Goal: Check status: Check status

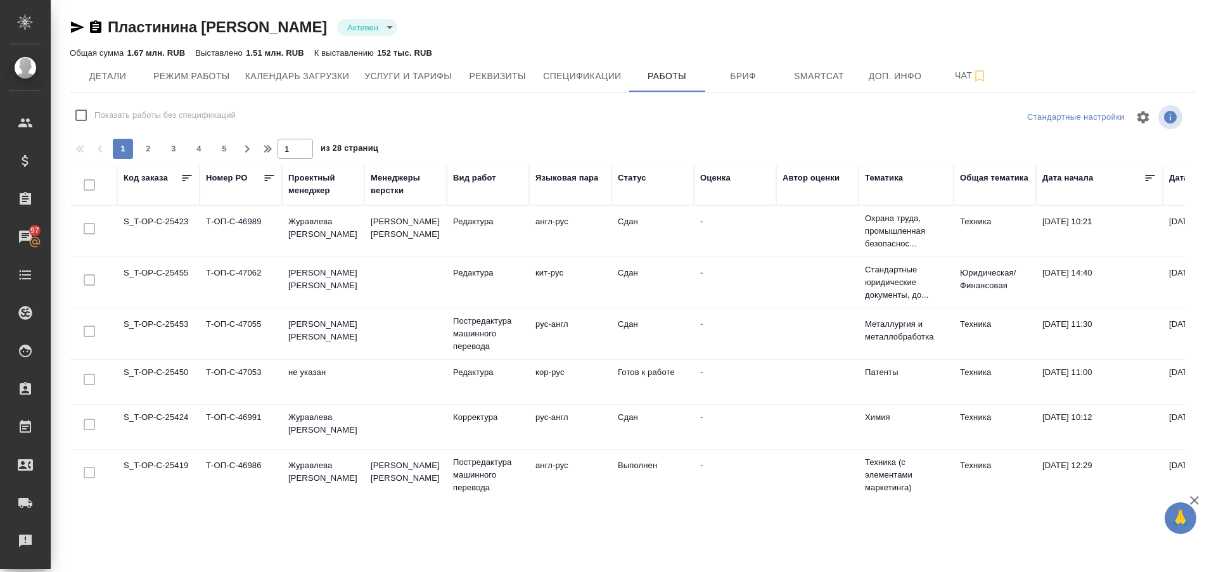
click at [162, 372] on td "S_T-OP-C-25450" at bounding box center [158, 382] width 82 height 44
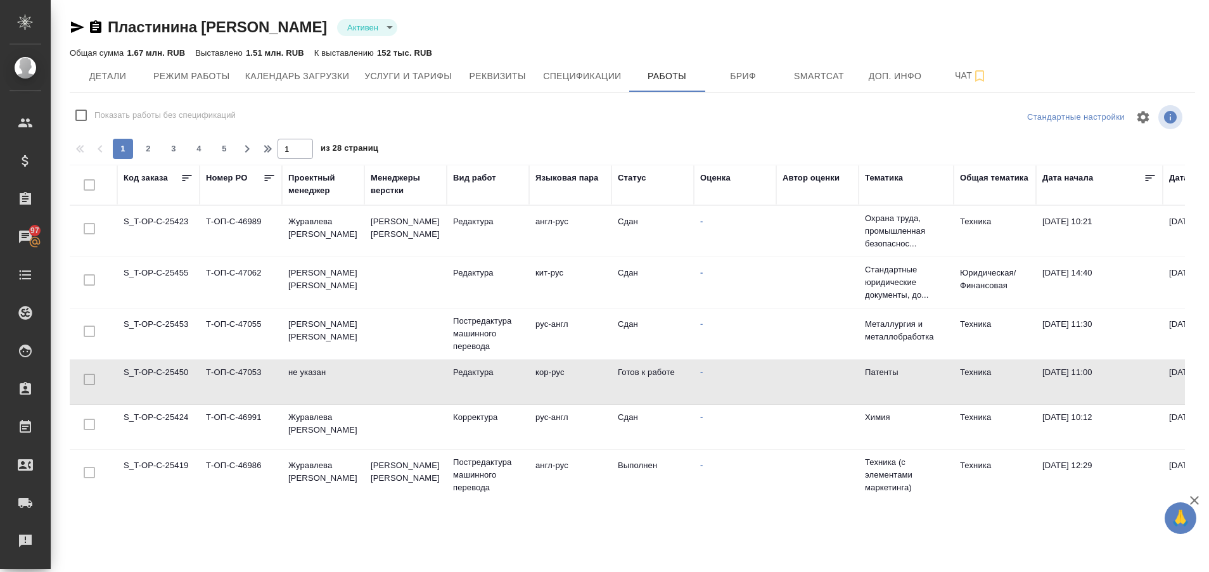
click at [162, 372] on td "S_T-OP-C-25450" at bounding box center [158, 382] width 82 height 44
click at [176, 379] on td "S_T-OP-C-25450" at bounding box center [158, 382] width 82 height 44
click at [168, 374] on td "S_T-OP-C-25450" at bounding box center [158, 382] width 82 height 44
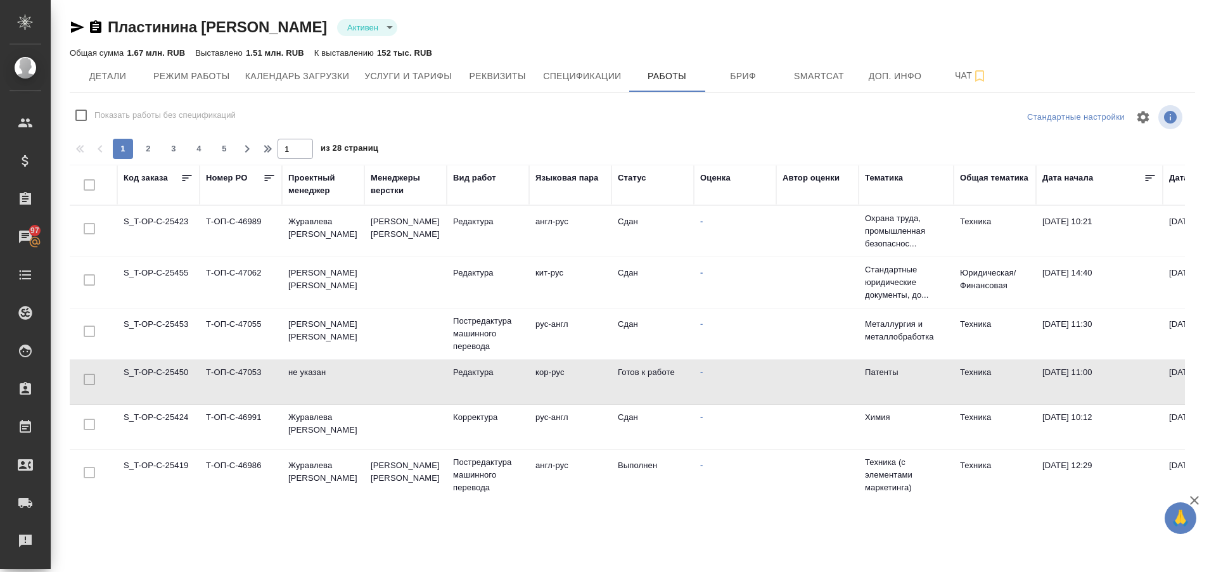
click at [155, 374] on td "S_T-OP-C-25450" at bounding box center [158, 382] width 82 height 44
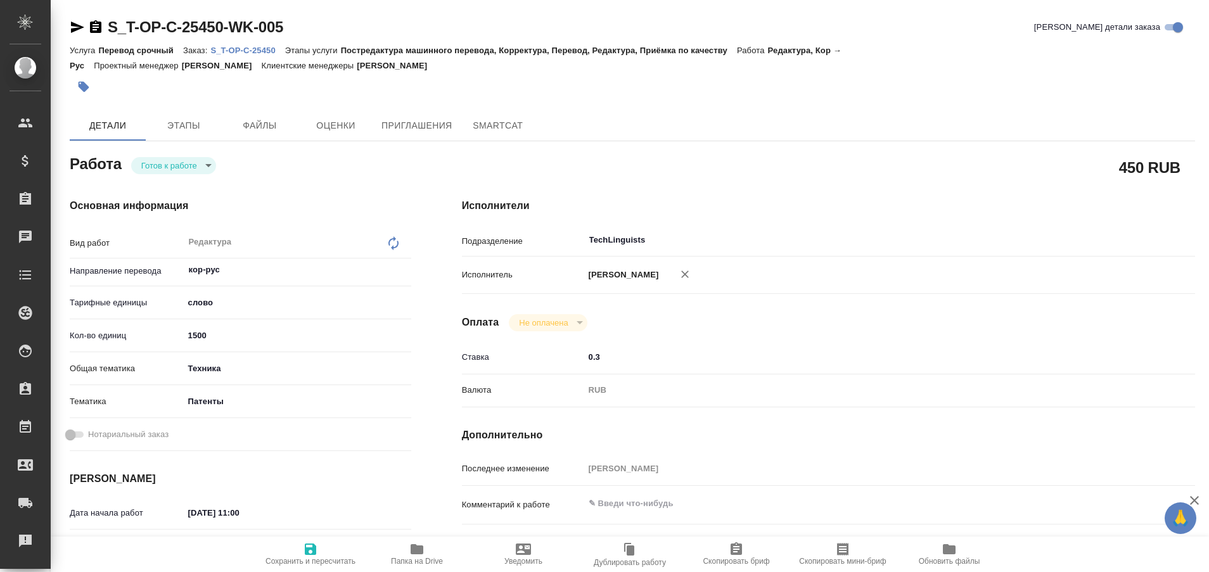
type textarea "x"
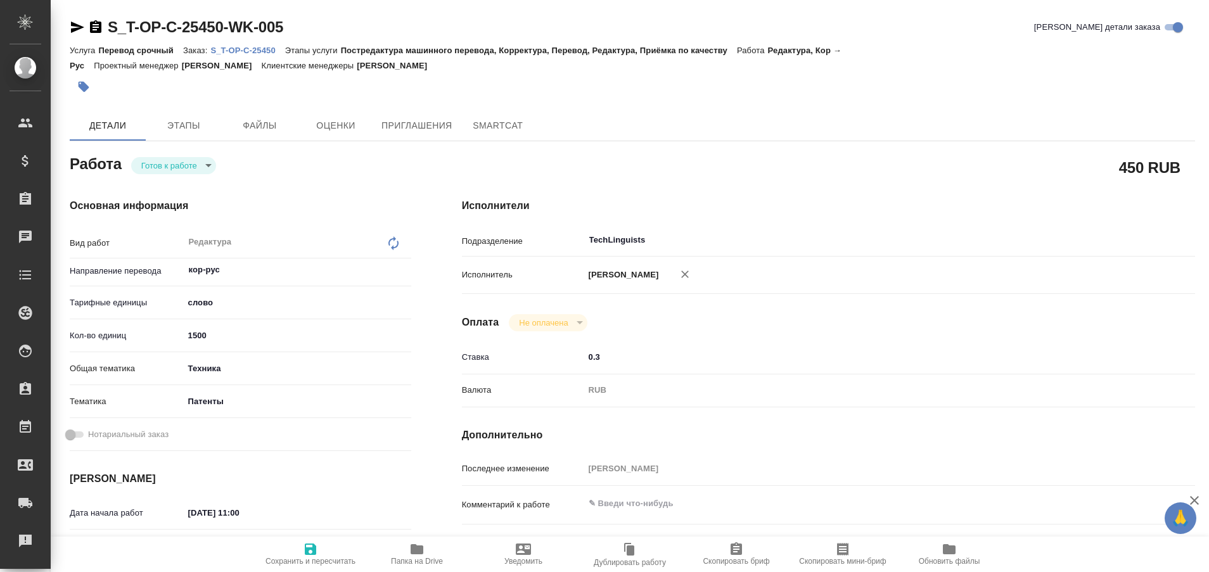
type textarea "x"
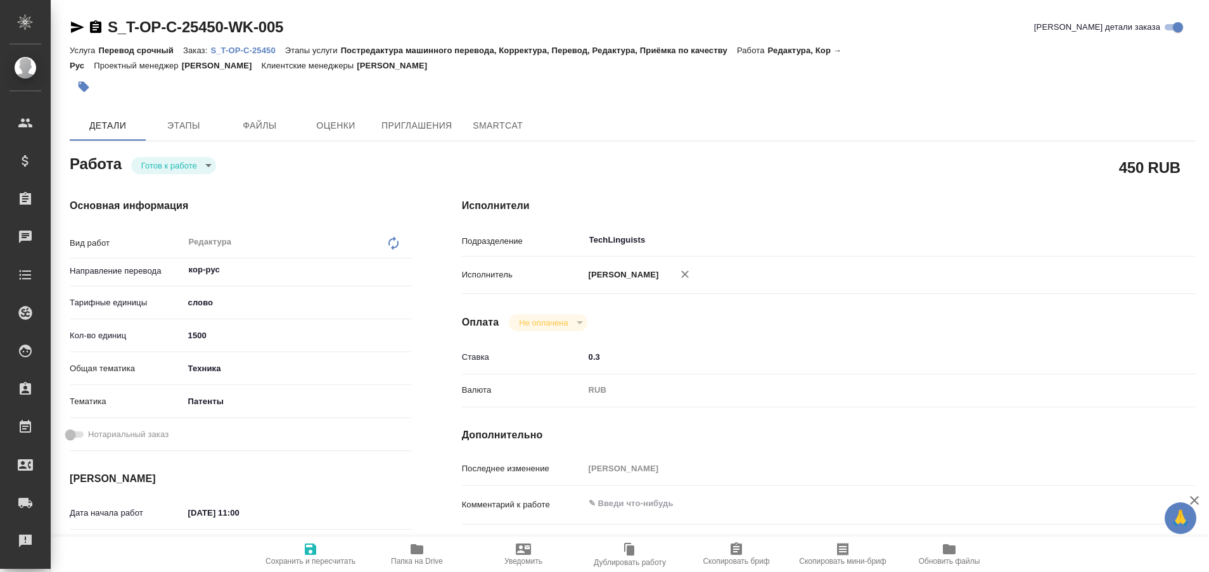
type textarea "x"
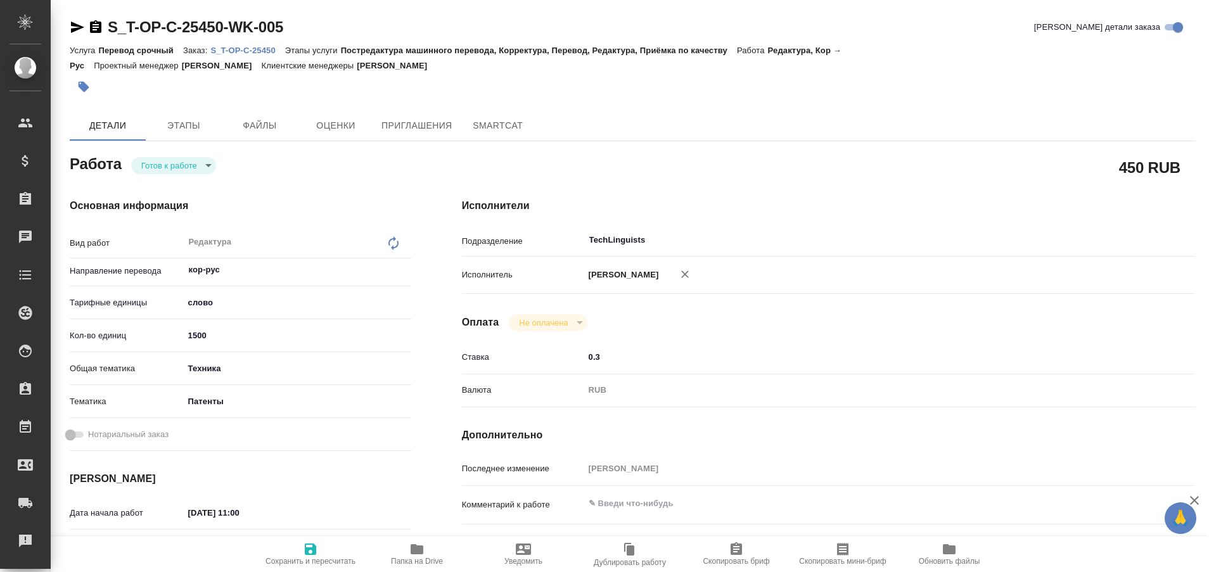
type textarea "x"
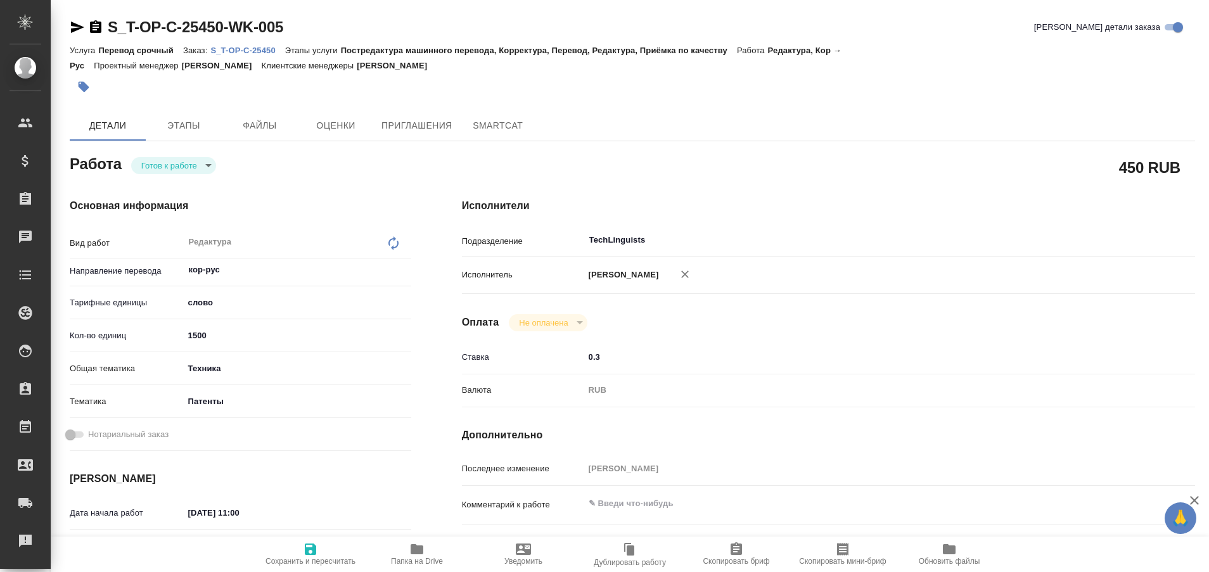
click at [264, 51] on p "S_T-OP-C-25450" at bounding box center [247, 51] width 74 height 10
type textarea "x"
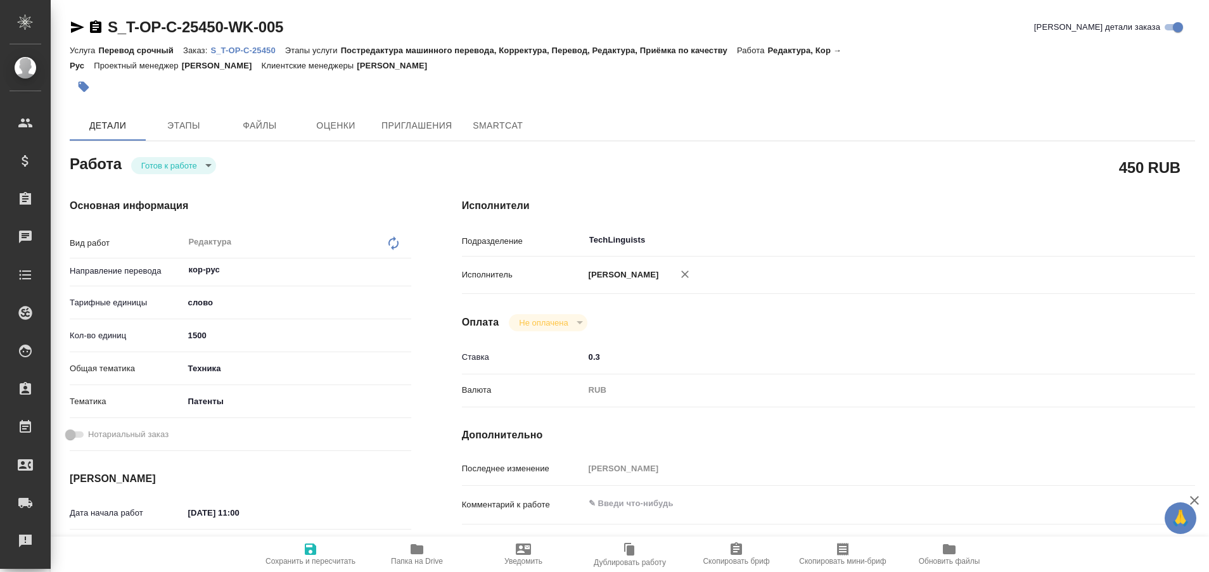
type textarea "x"
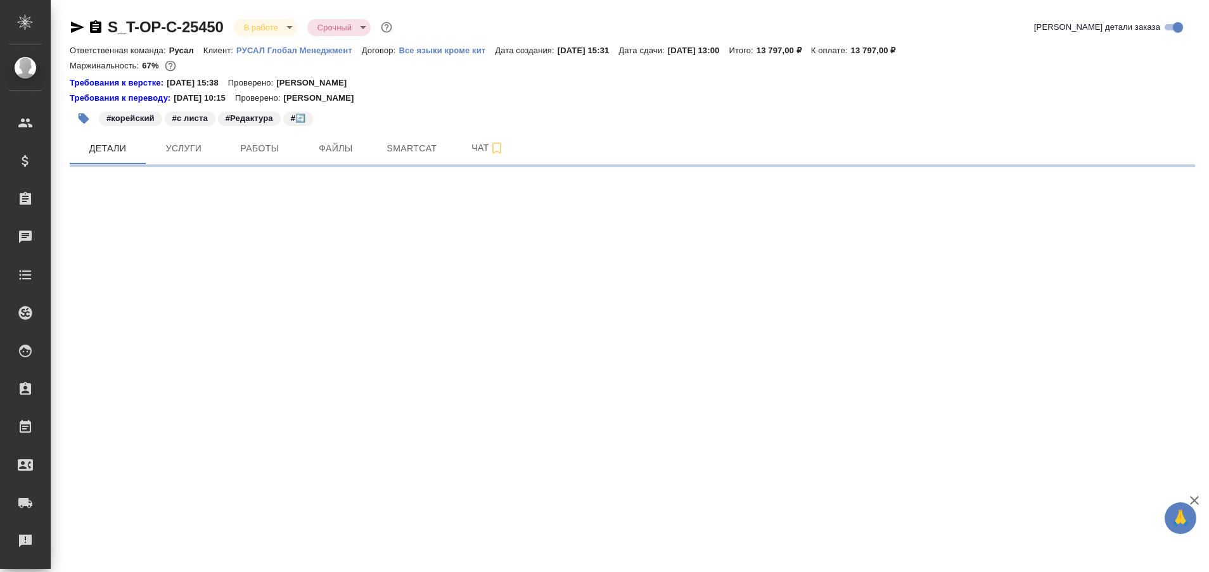
select select "RU"
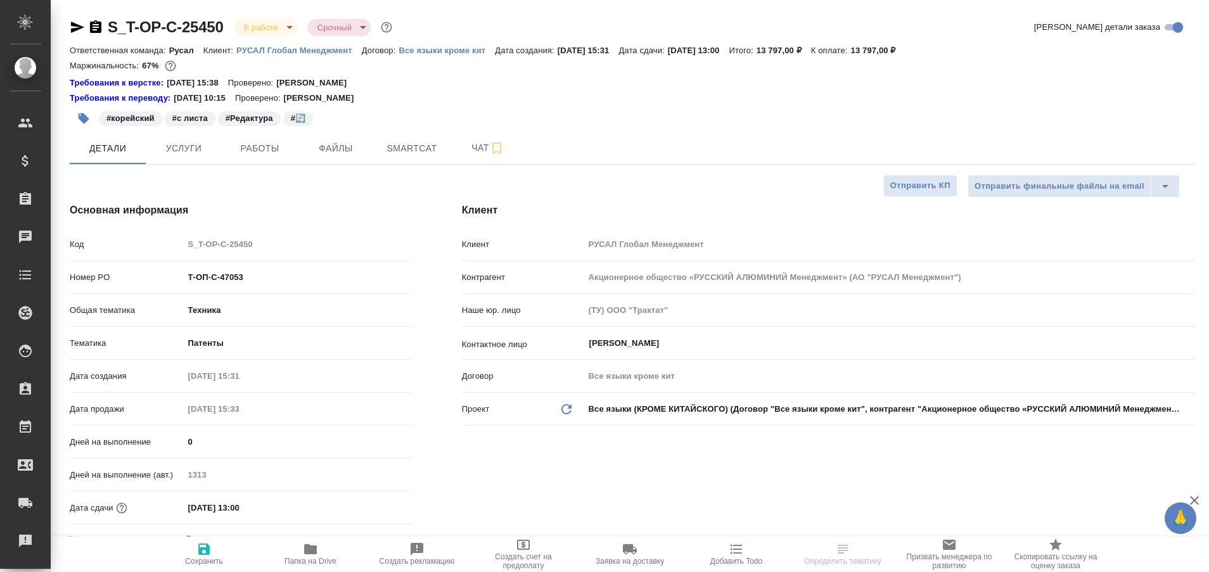
type textarea "x"
type input "[PERSON_NAME]"
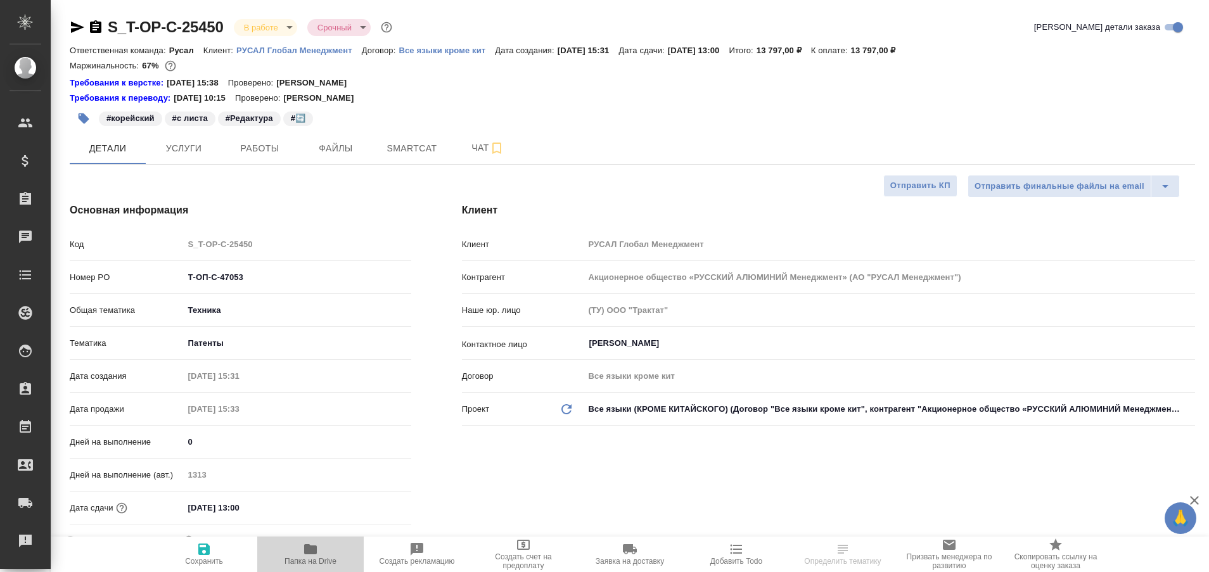
click at [315, 547] on icon "button" at bounding box center [310, 549] width 13 height 10
type textarea "x"
select select "RU"
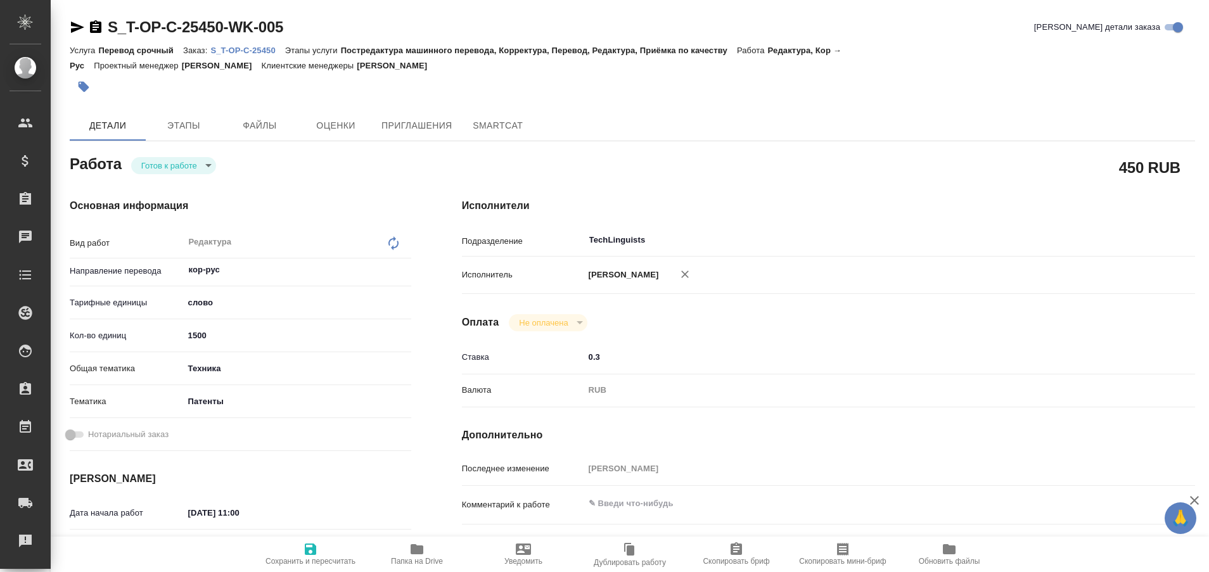
type textarea "x"
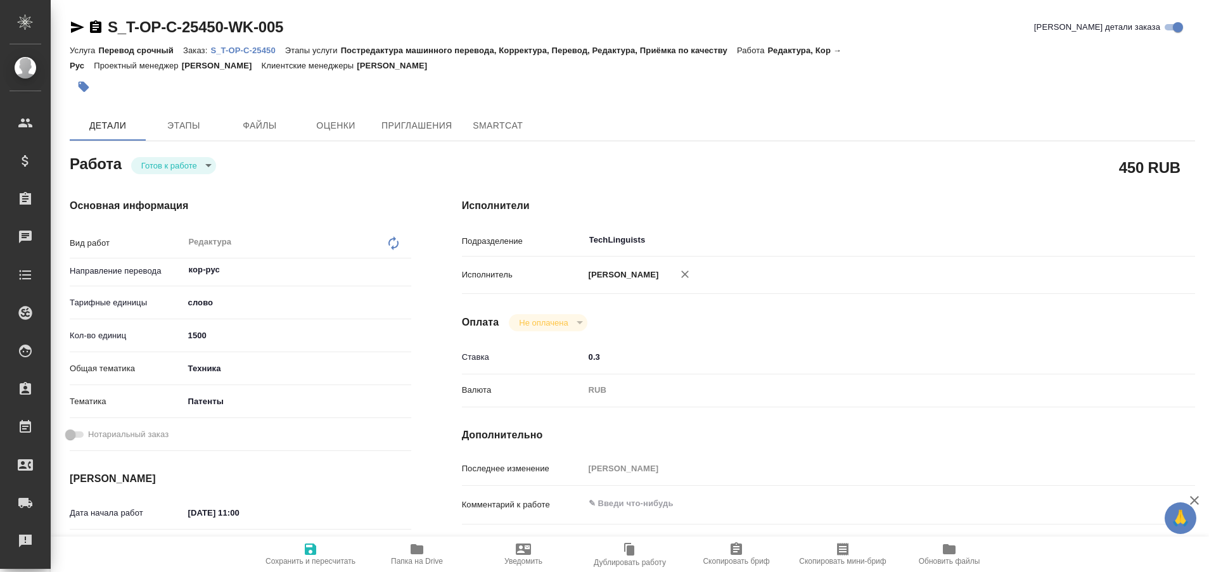
type textarea "x"
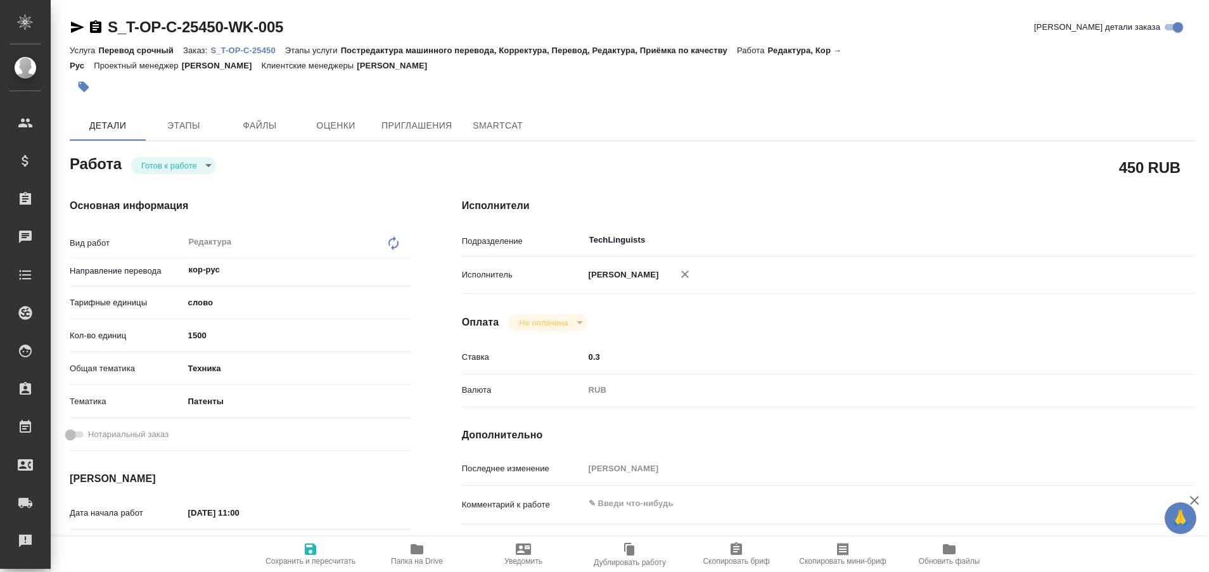
type textarea "x"
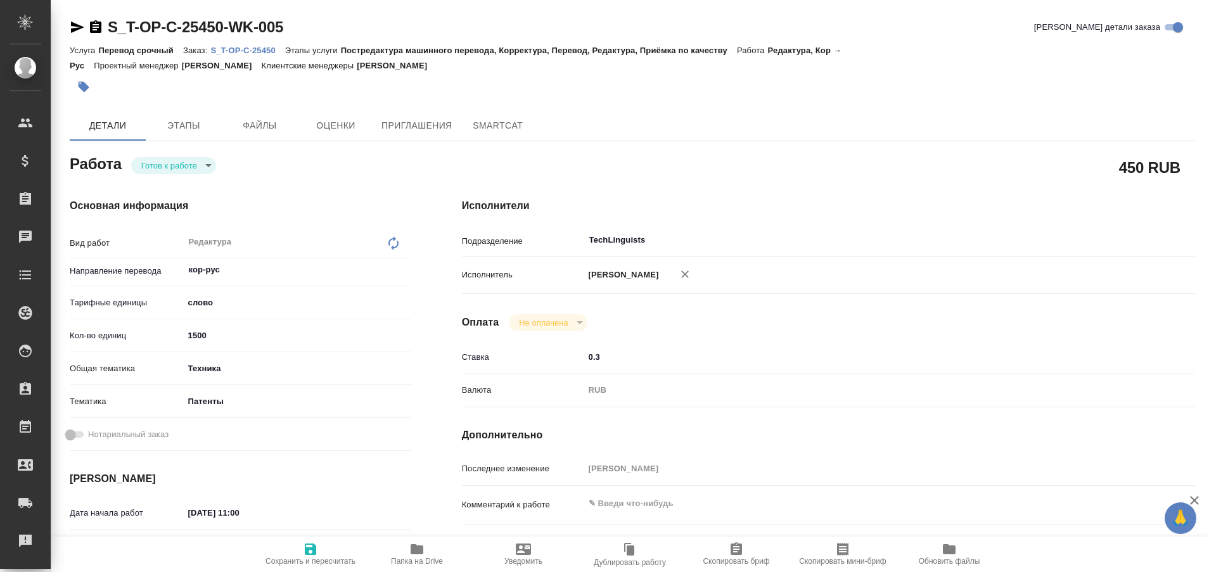
type textarea "x"
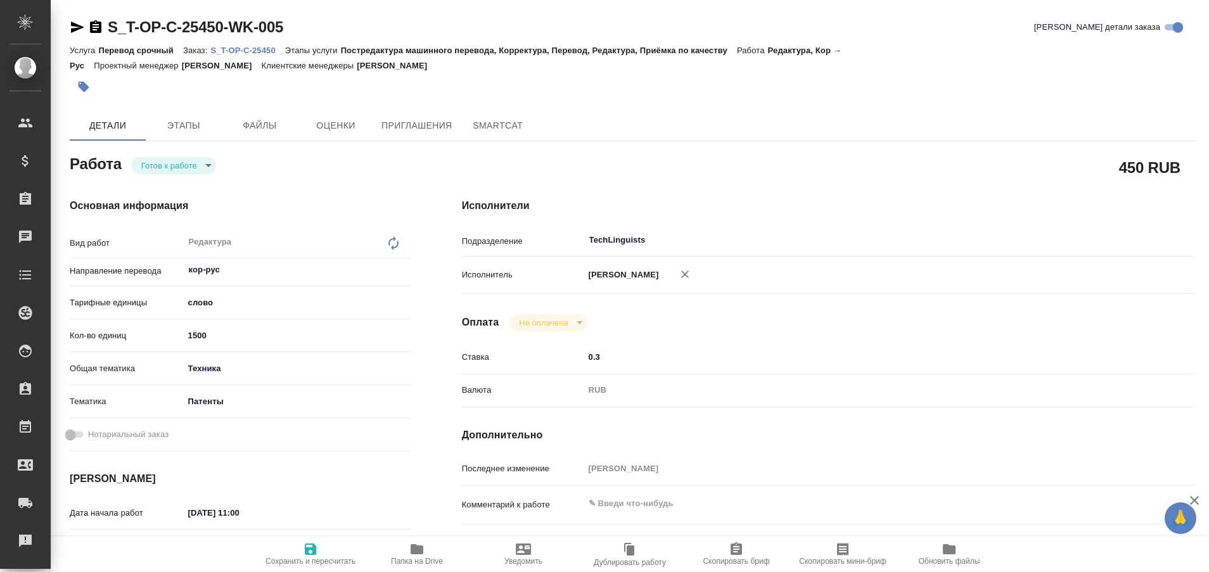
click at [255, 47] on p "S_T-OP-C-25450" at bounding box center [247, 51] width 74 height 10
type textarea "x"
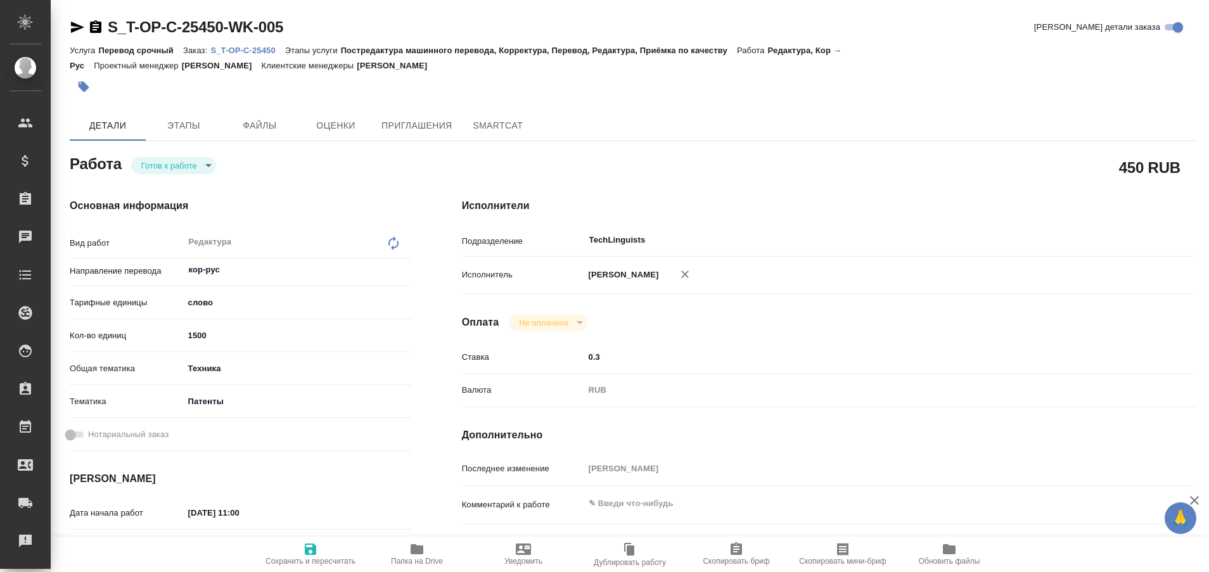
type textarea "x"
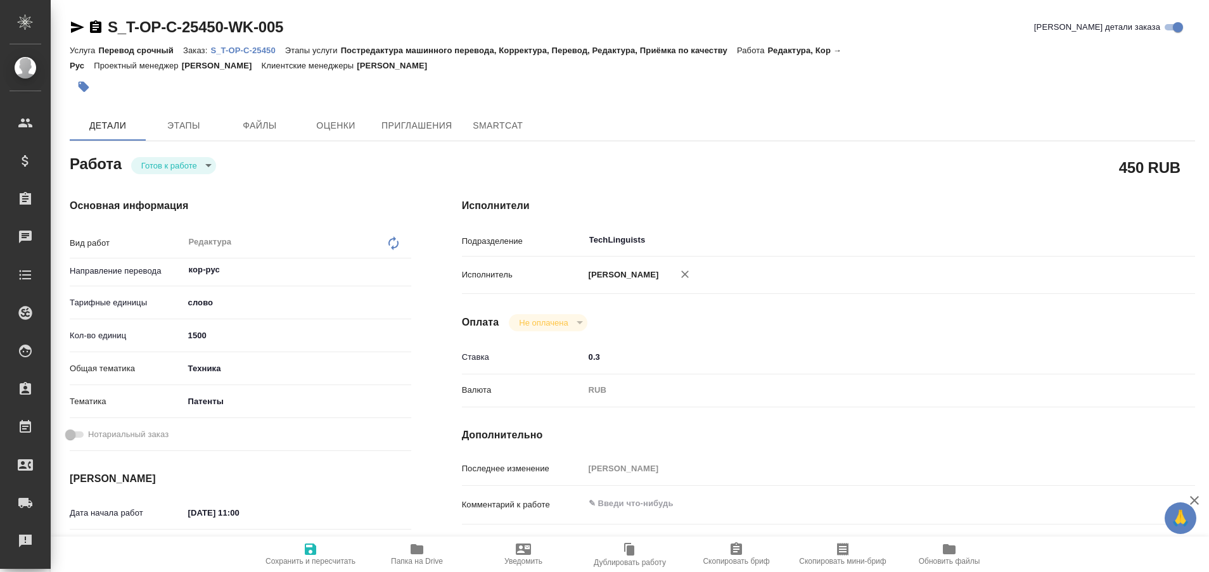
type textarea "x"
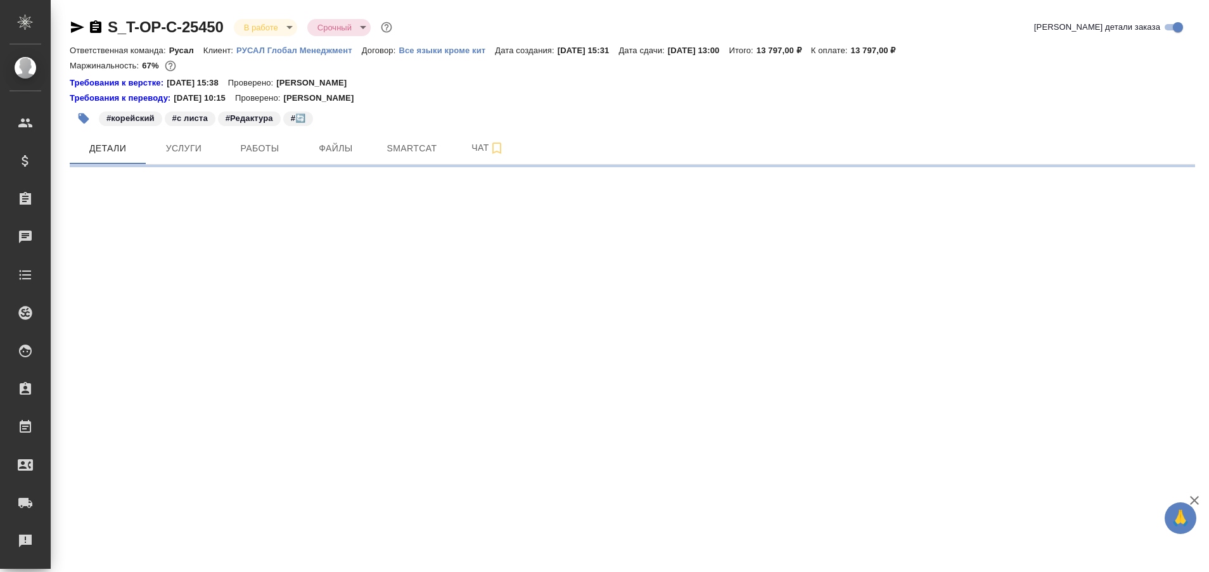
select select "RU"
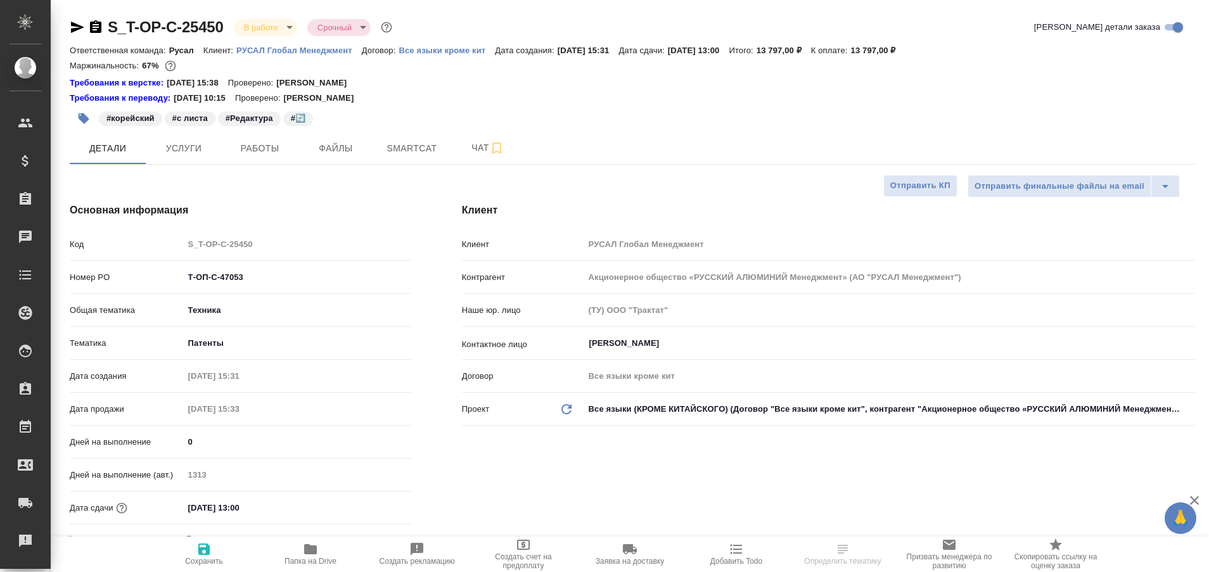
type textarea "x"
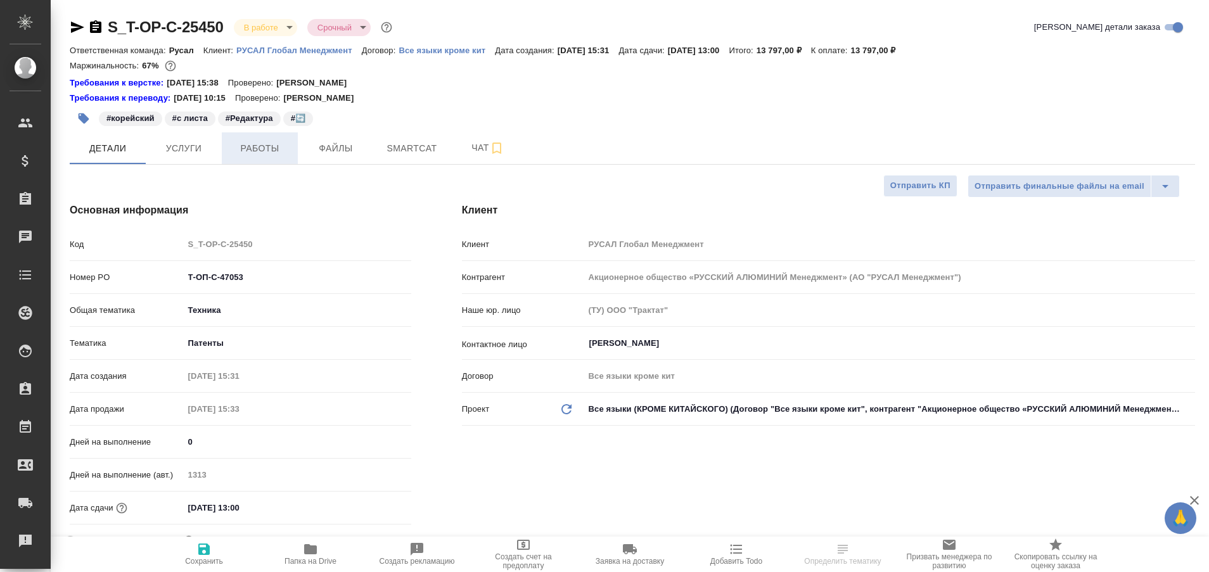
type textarea "x"
click at [274, 156] on span "Работы" at bounding box center [259, 149] width 61 height 16
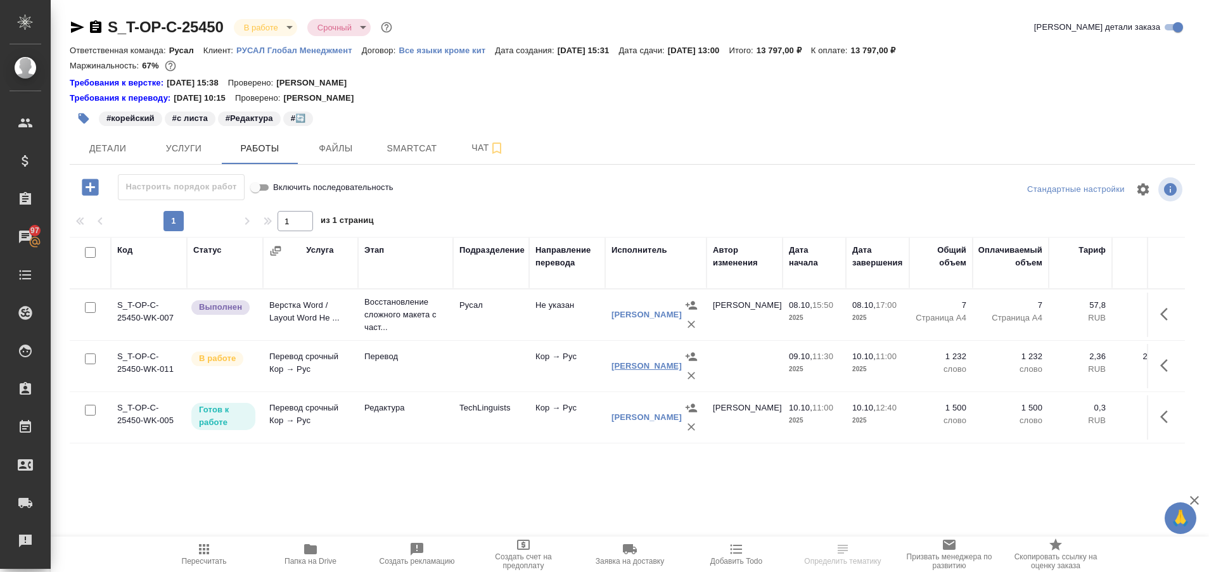
click at [621, 371] on link "Хайруллин Ильдар Фаритович" at bounding box center [646, 366] width 70 height 10
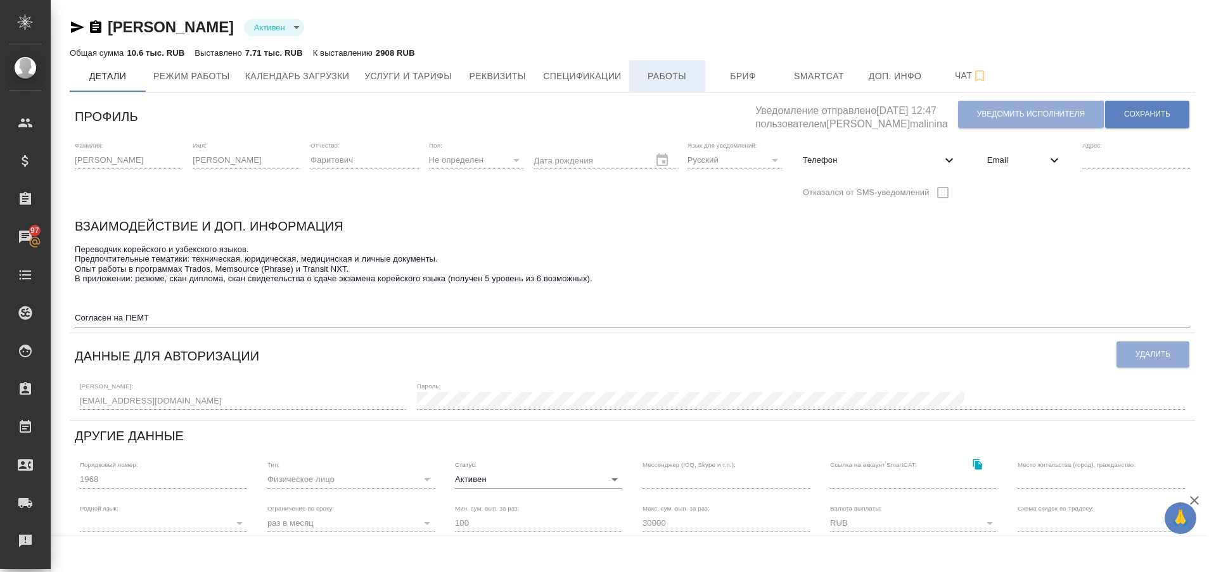
click at [662, 79] on span "Работы" at bounding box center [667, 76] width 61 height 16
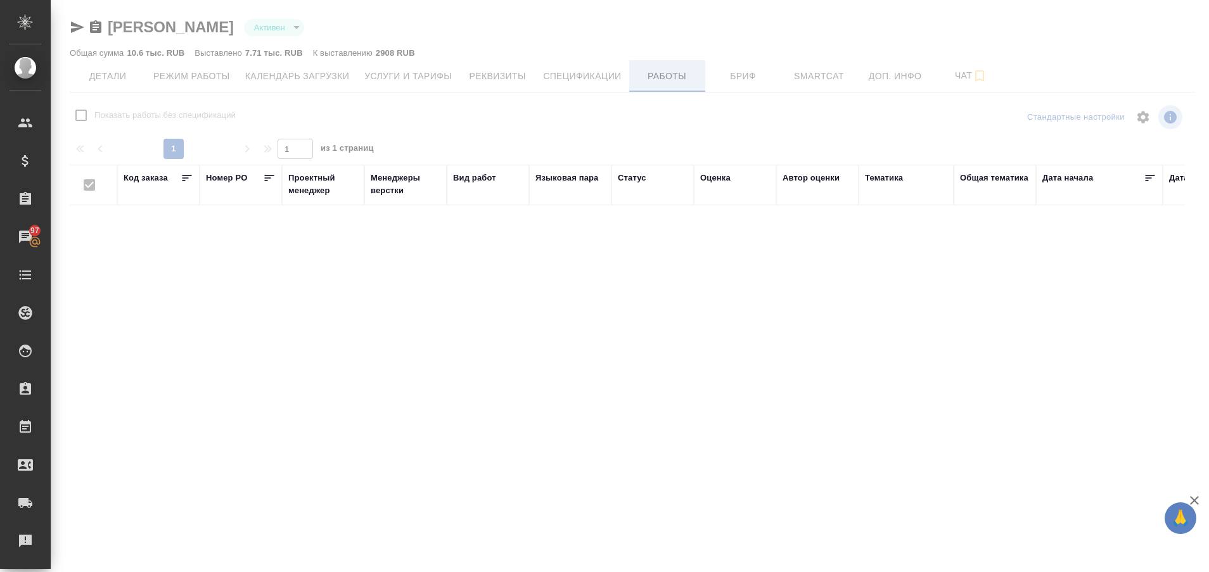
checkbox input "false"
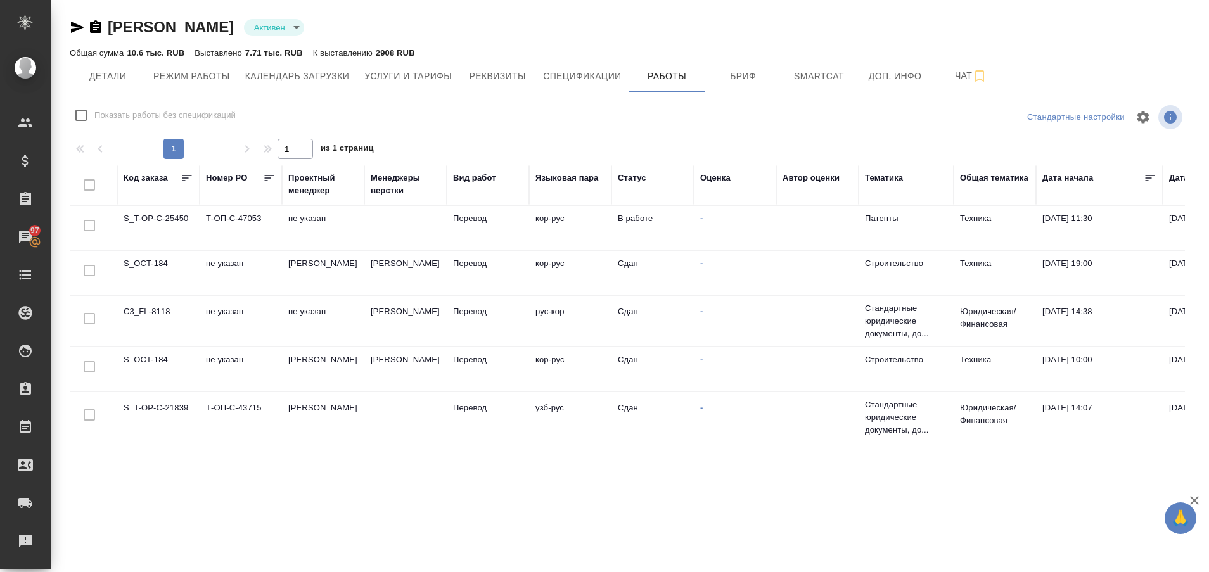
drag, startPoint x: 512, startPoint y: 497, endPoint x: 590, endPoint y: 493, distance: 77.4
click at [590, 493] on div "[PERSON_NAME] active Общая сумма 10.6 тыс. RUB Выставлено 7.71 тыс. RUB К выста…" at bounding box center [632, 250] width 1139 height 501
click at [25, 547] on div "Рекламации" at bounding box center [10, 540] width 32 height 19
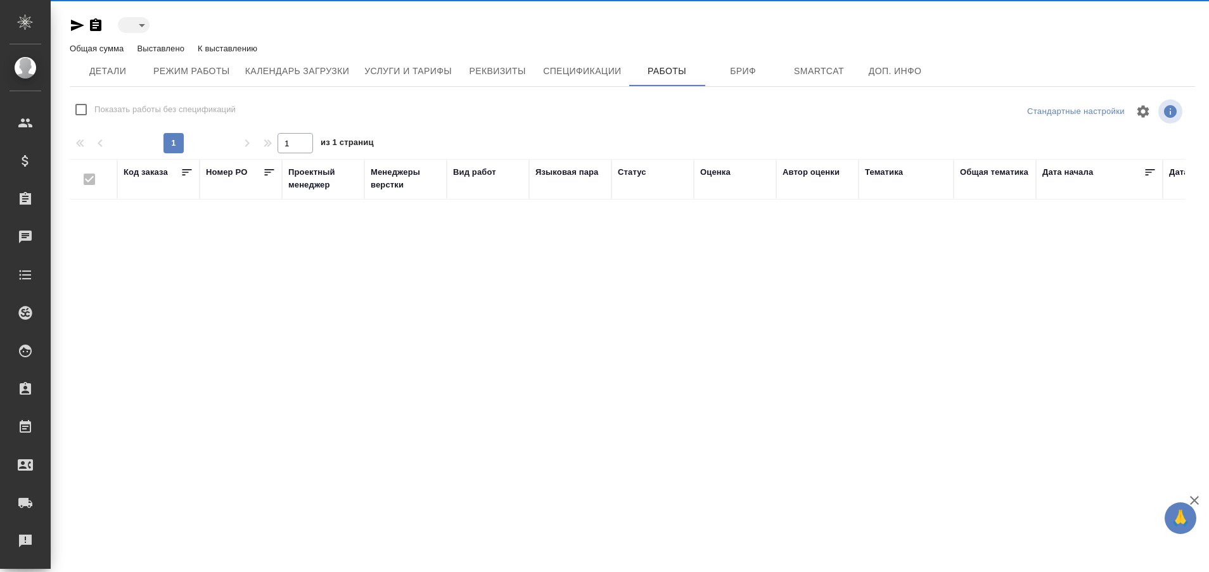
type input "active"
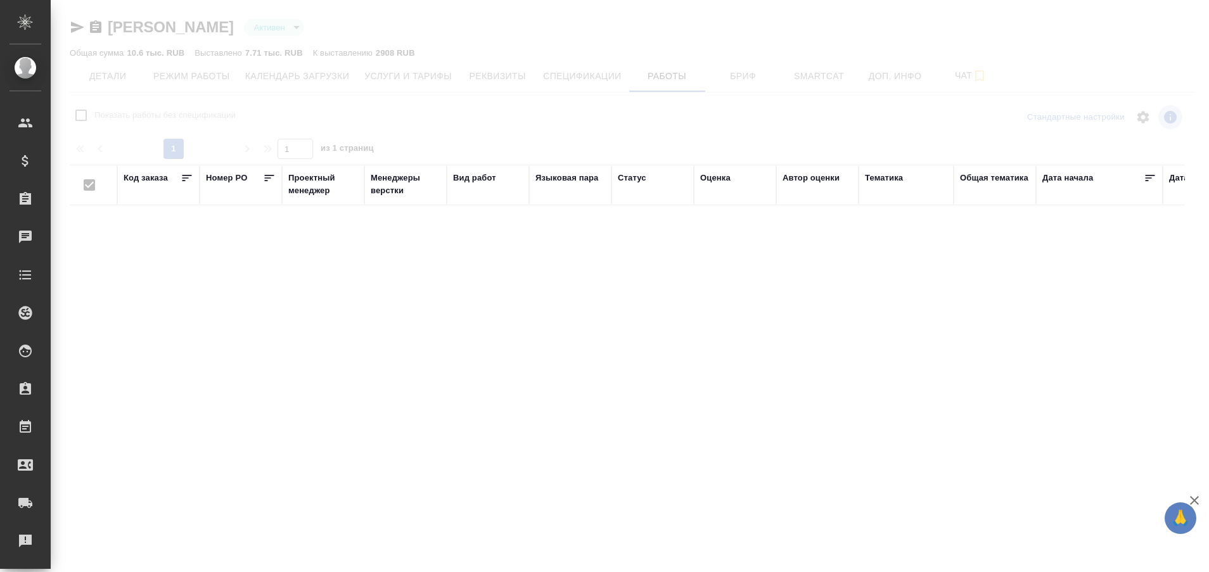
checkbox input "false"
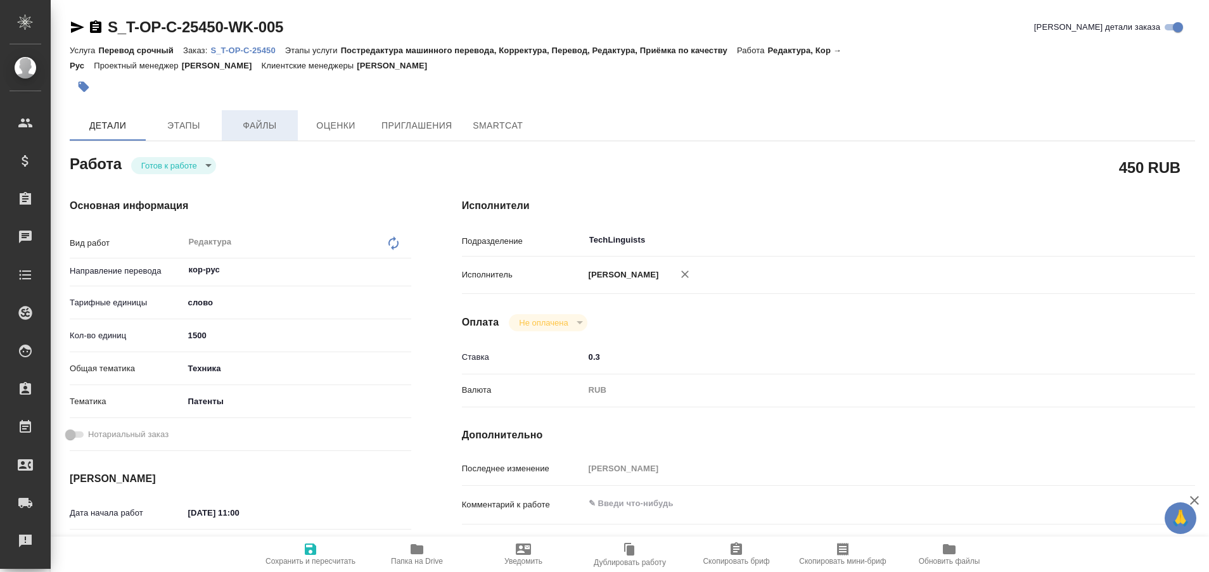
type textarea "x"
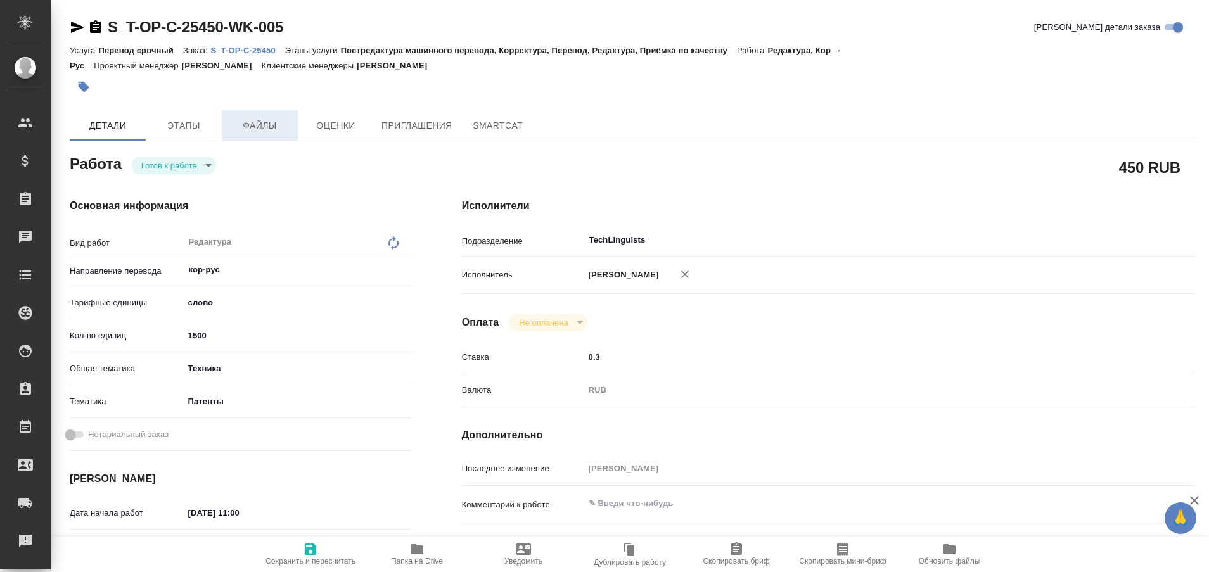
type textarea "x"
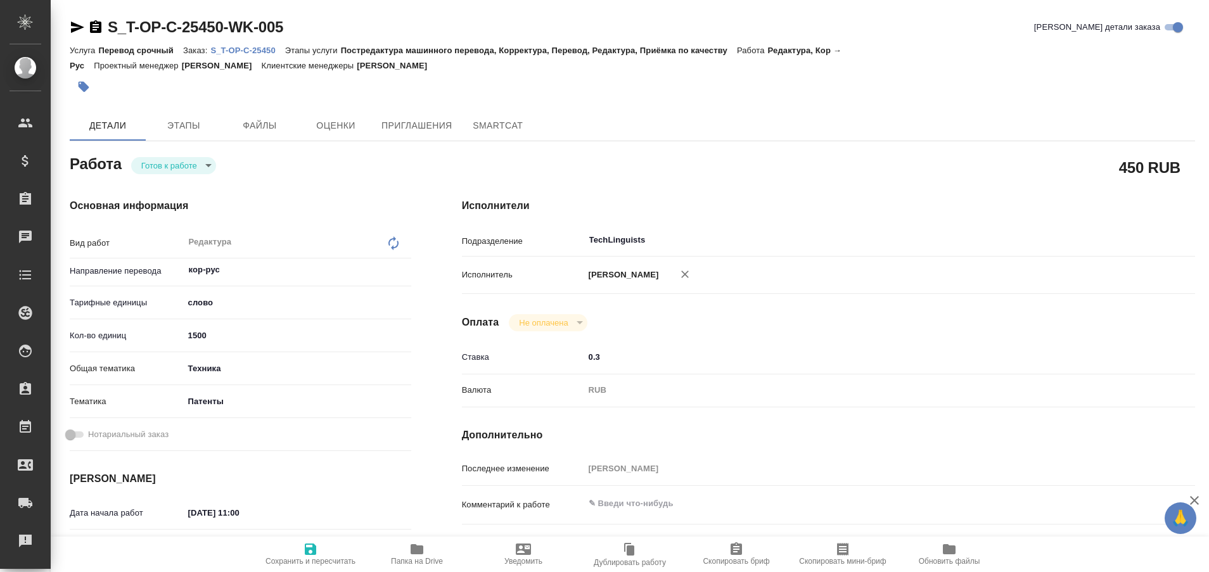
type textarea "x"
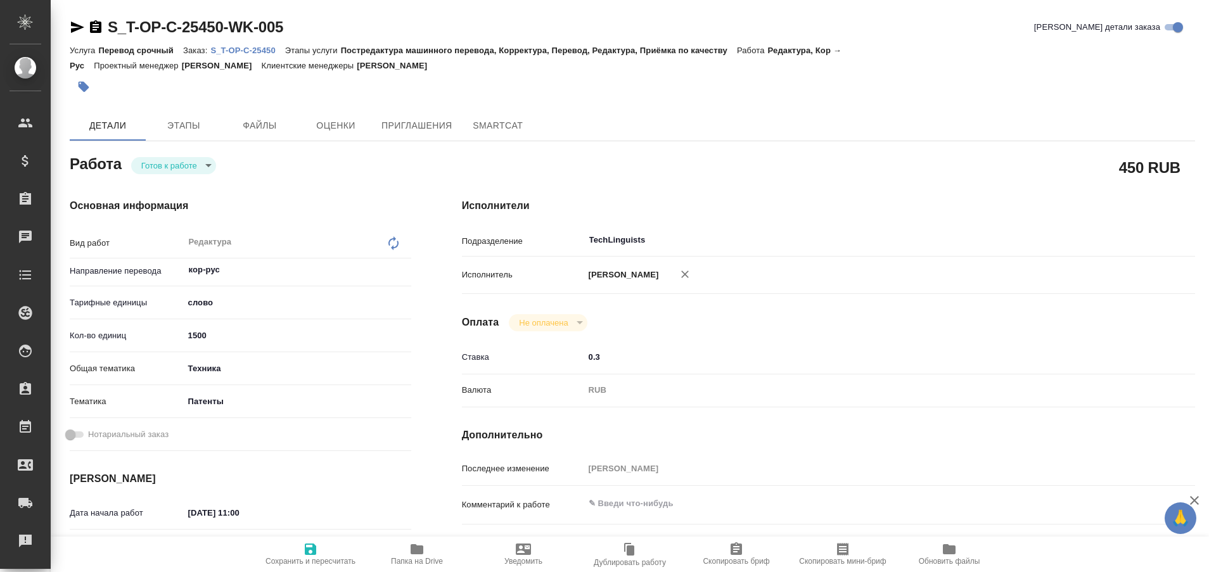
click at [260, 46] on p "S_T-OP-C-25450" at bounding box center [247, 51] width 74 height 10
type textarea "x"
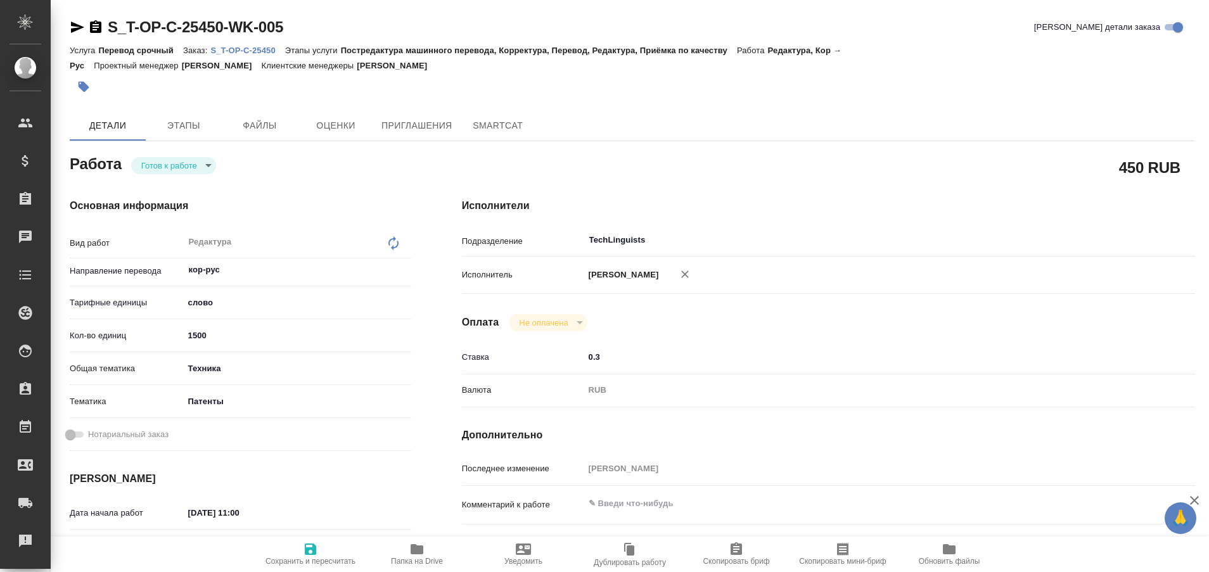
type textarea "x"
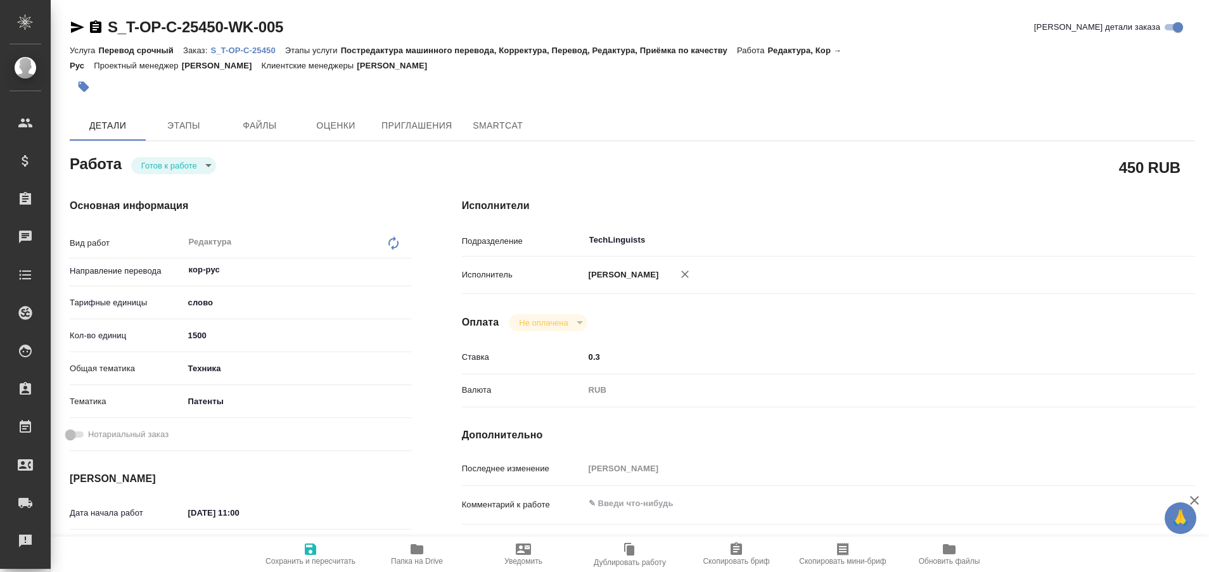
type textarea "x"
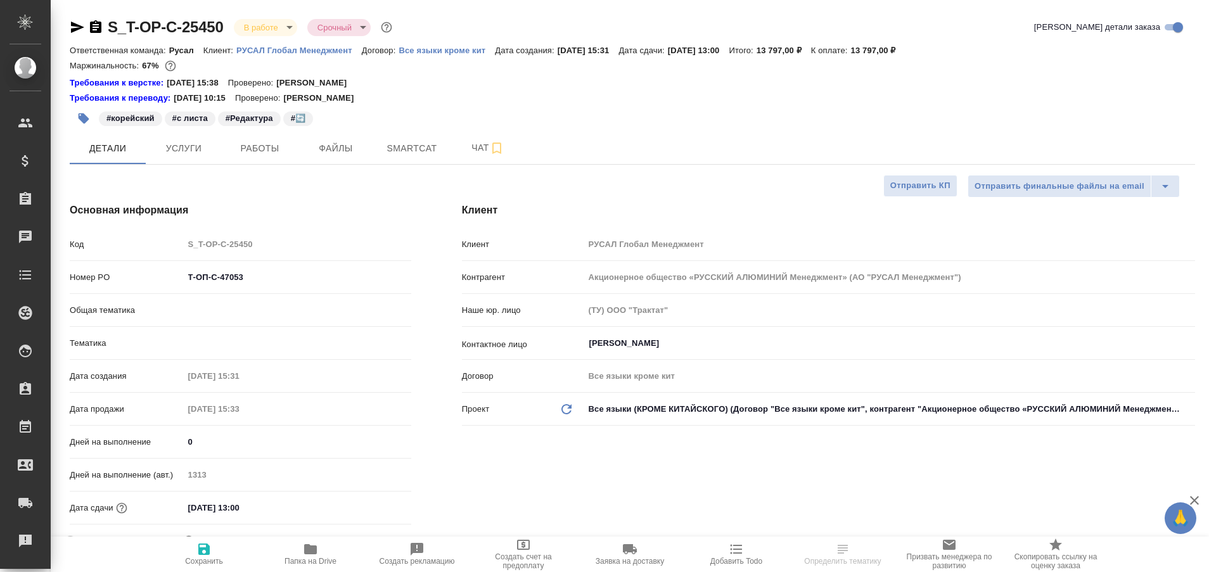
select select "RU"
type input "Русал"
type input "[PERSON_NAME]"
click at [264, 158] on button "Работы" at bounding box center [260, 148] width 76 height 32
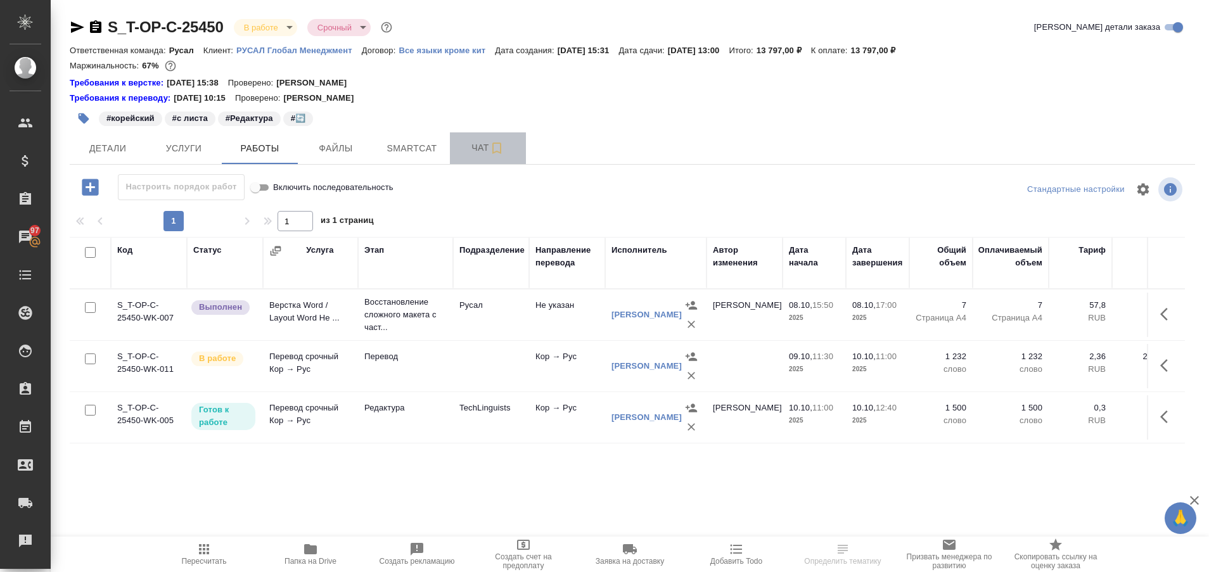
click at [468, 151] on span "Чат" at bounding box center [487, 148] width 61 height 16
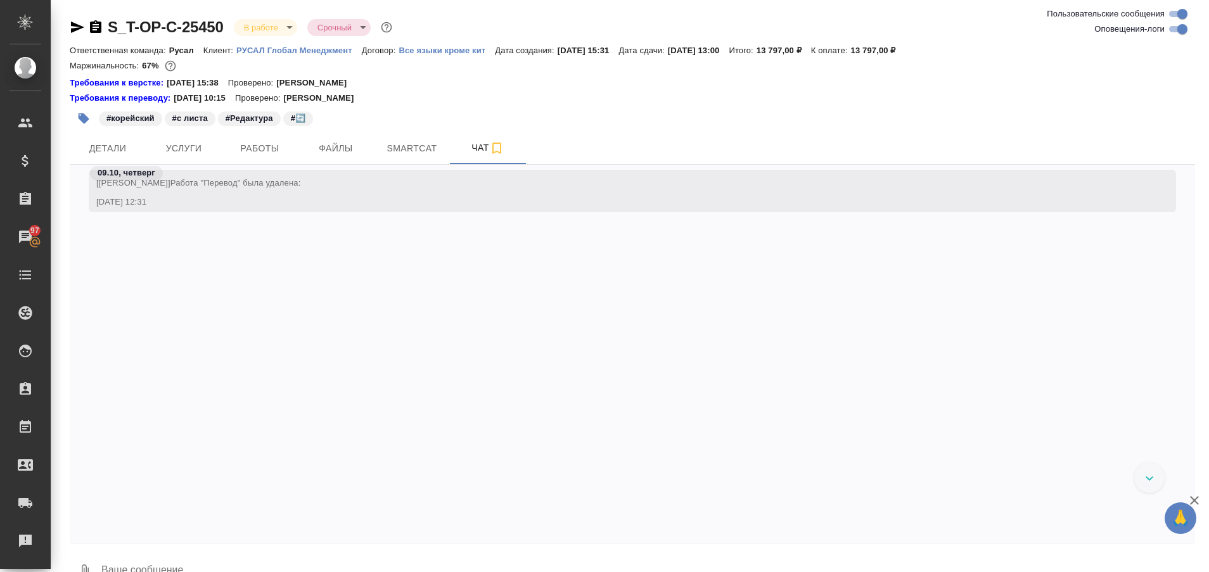
scroll to position [4992, 0]
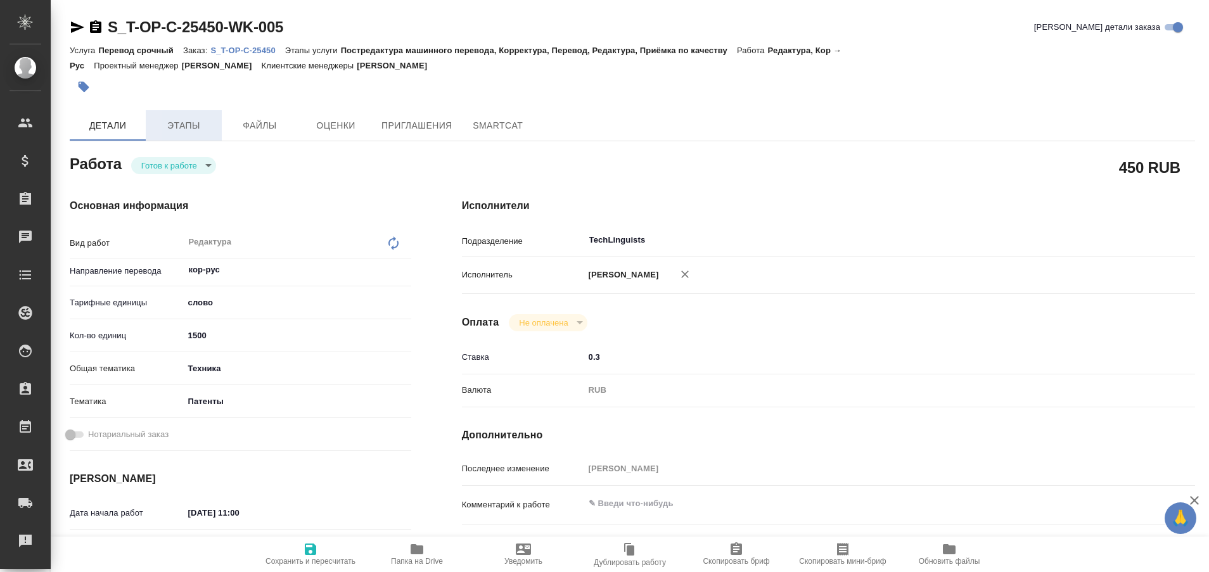
type textarea "x"
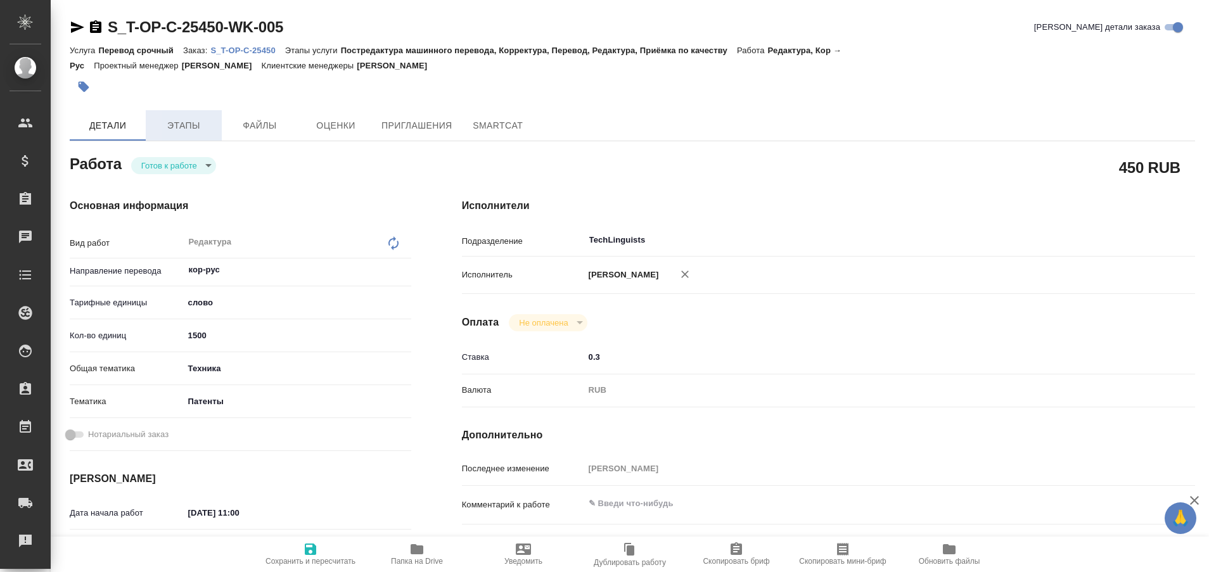
type textarea "x"
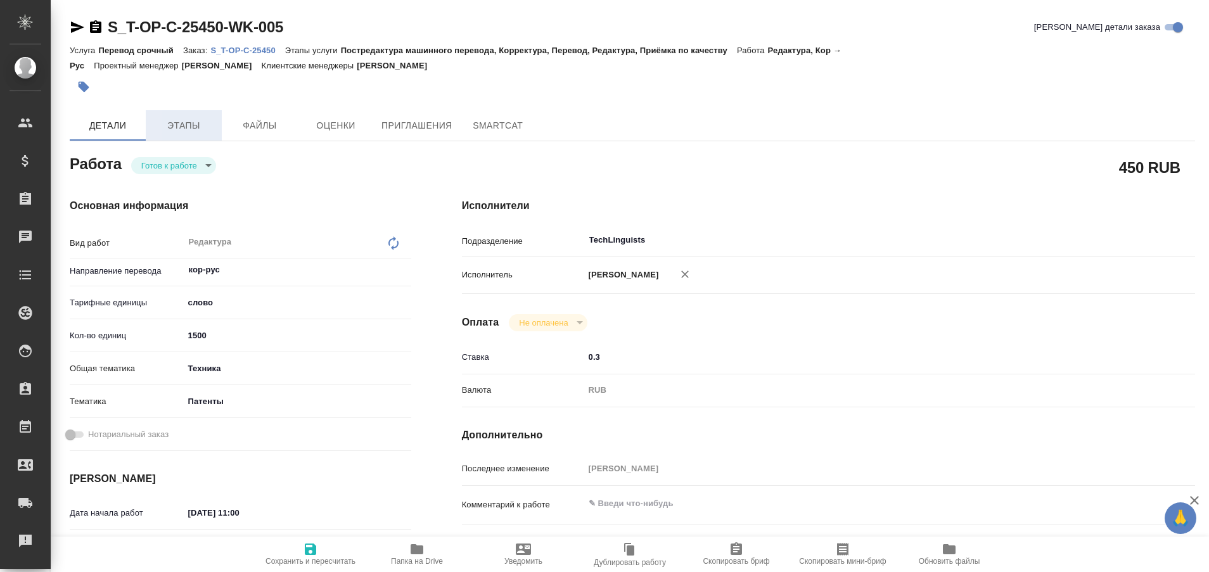
type textarea "x"
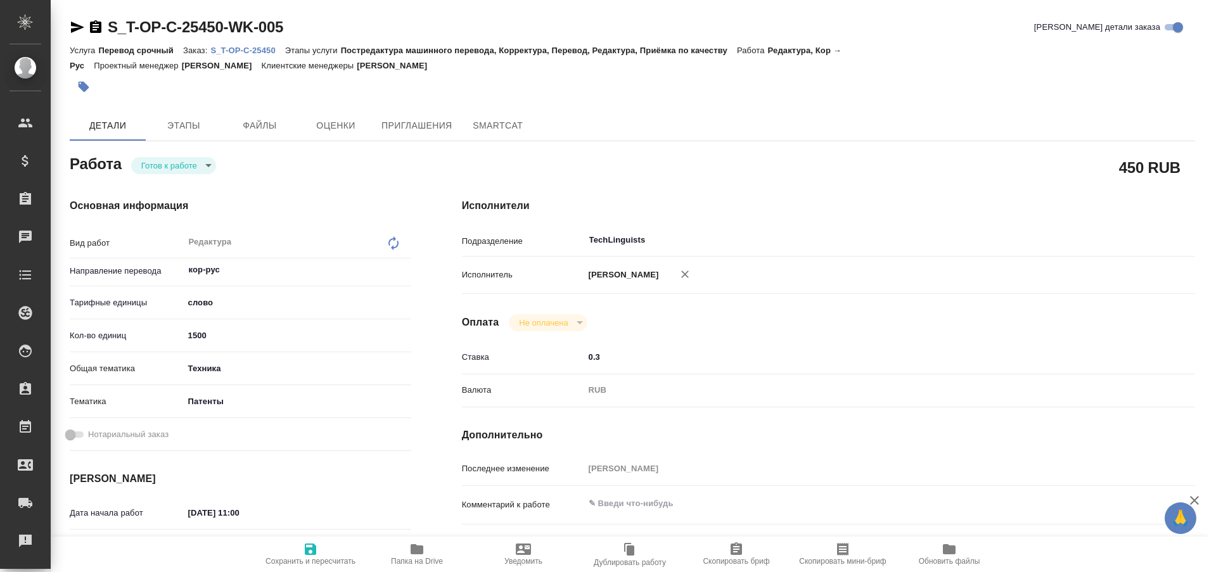
type textarea "x"
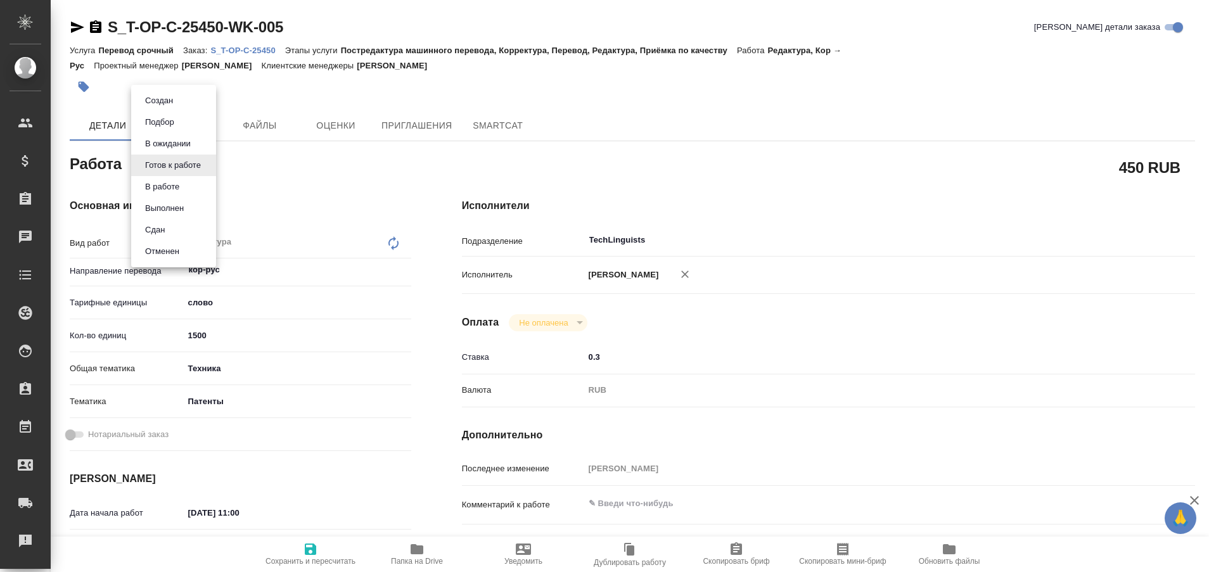
click at [204, 169] on body "🙏 .cls-1 fill:#fff; AWATERA Plastinina [PERSON_NAME] Спецификации Заказы Чаты T…" at bounding box center [604, 286] width 1209 height 572
type textarea "x"
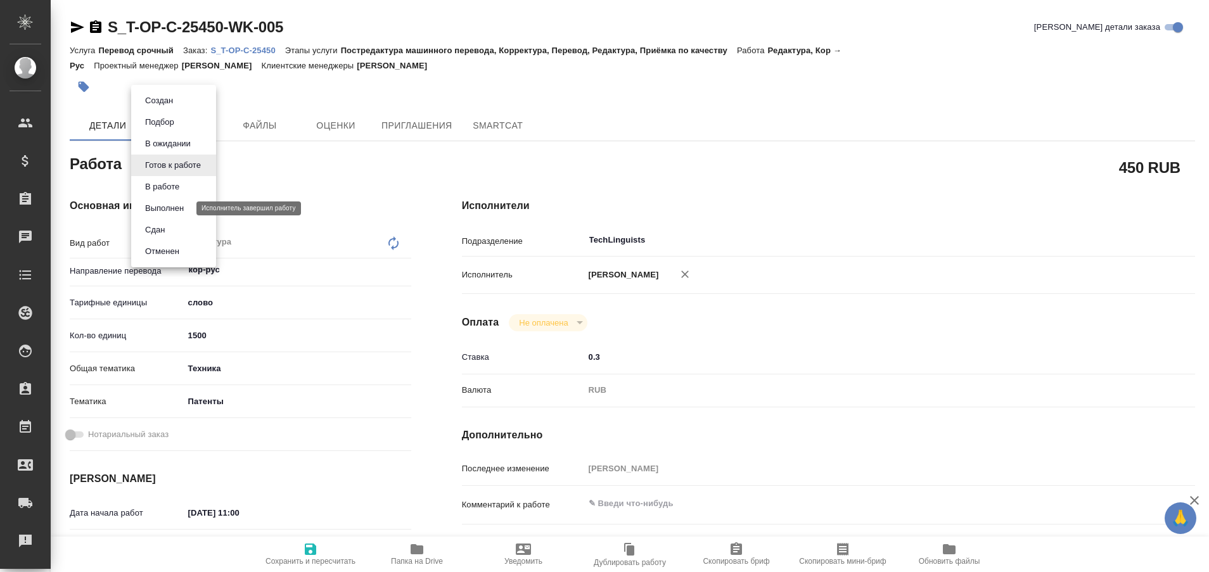
type textarea "x"
click at [184, 207] on button "Выполнен" at bounding box center [164, 208] width 46 height 14
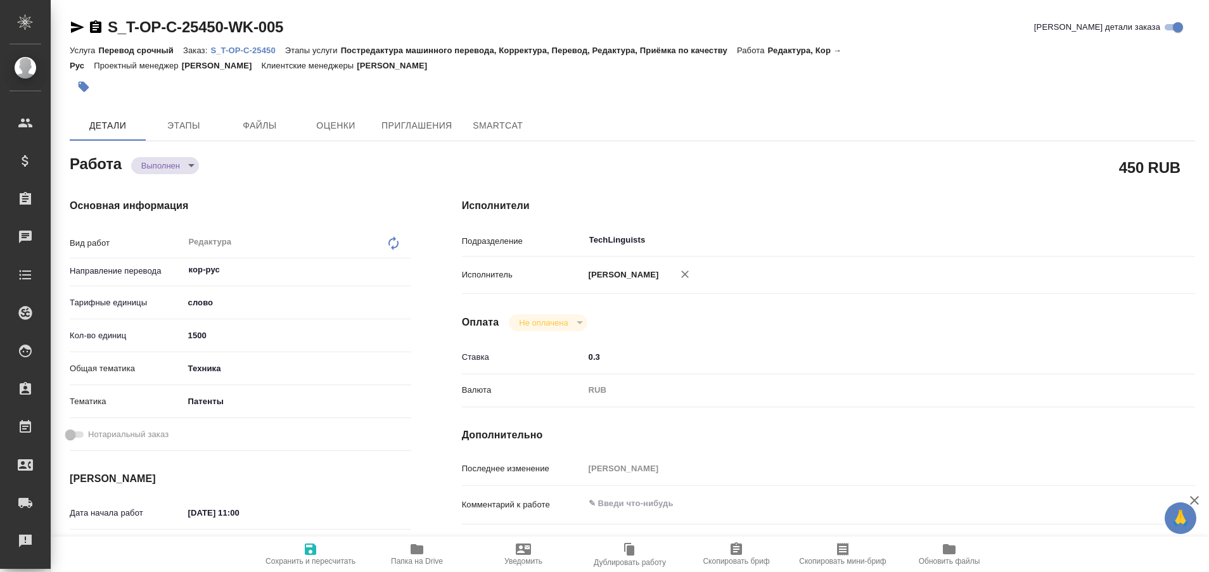
type textarea "x"
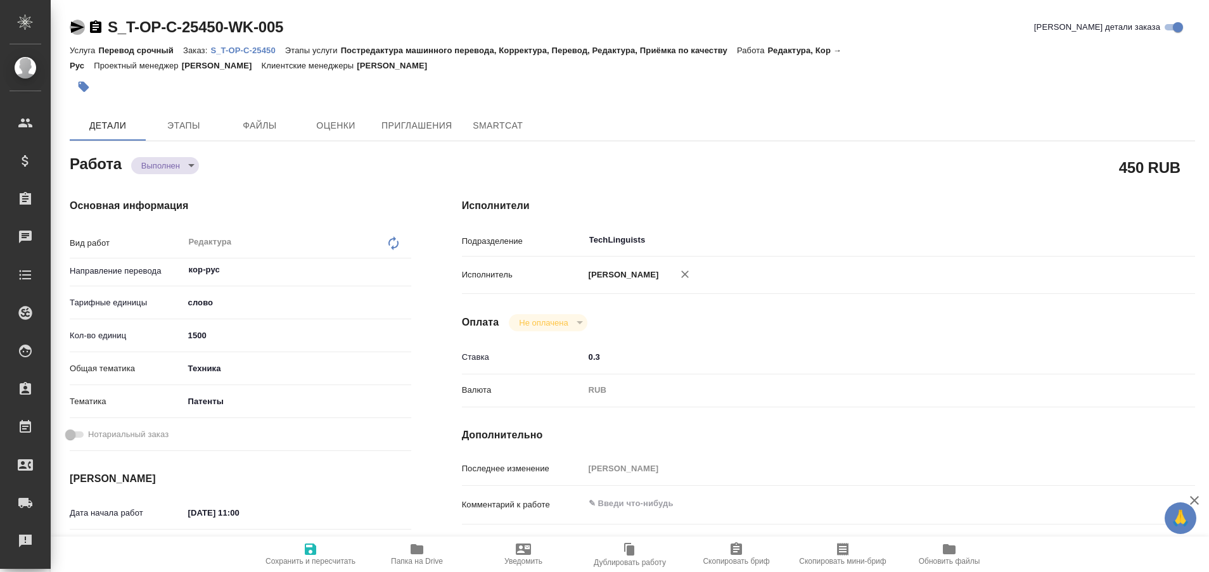
click at [71, 25] on icon "button" at bounding box center [77, 27] width 15 height 15
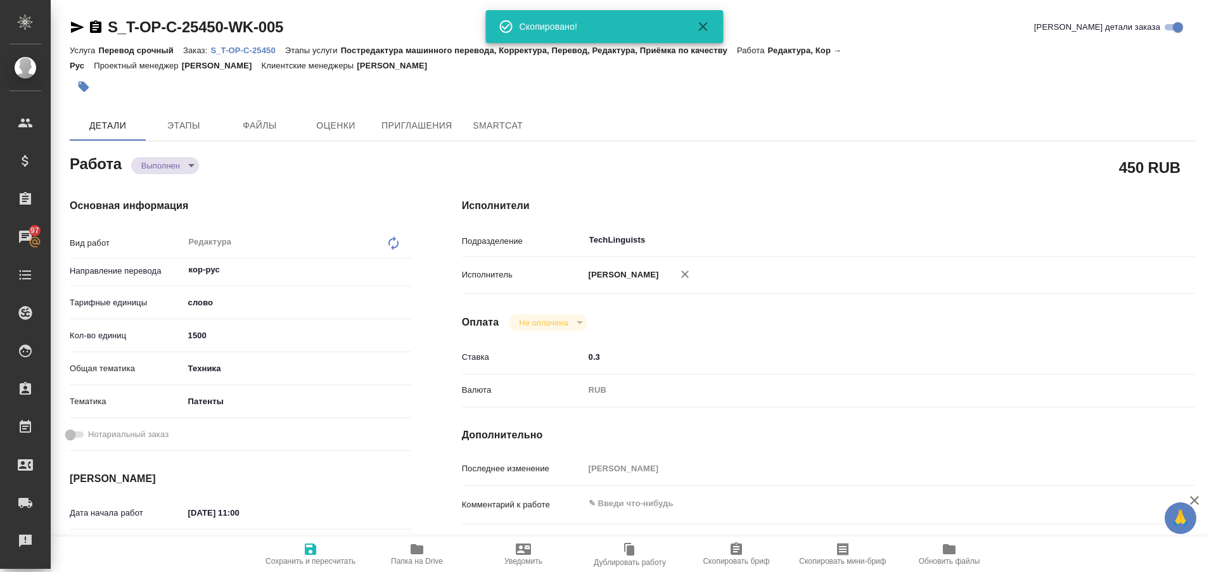
type textarea "x"
